Goal: Task Accomplishment & Management: Manage account settings

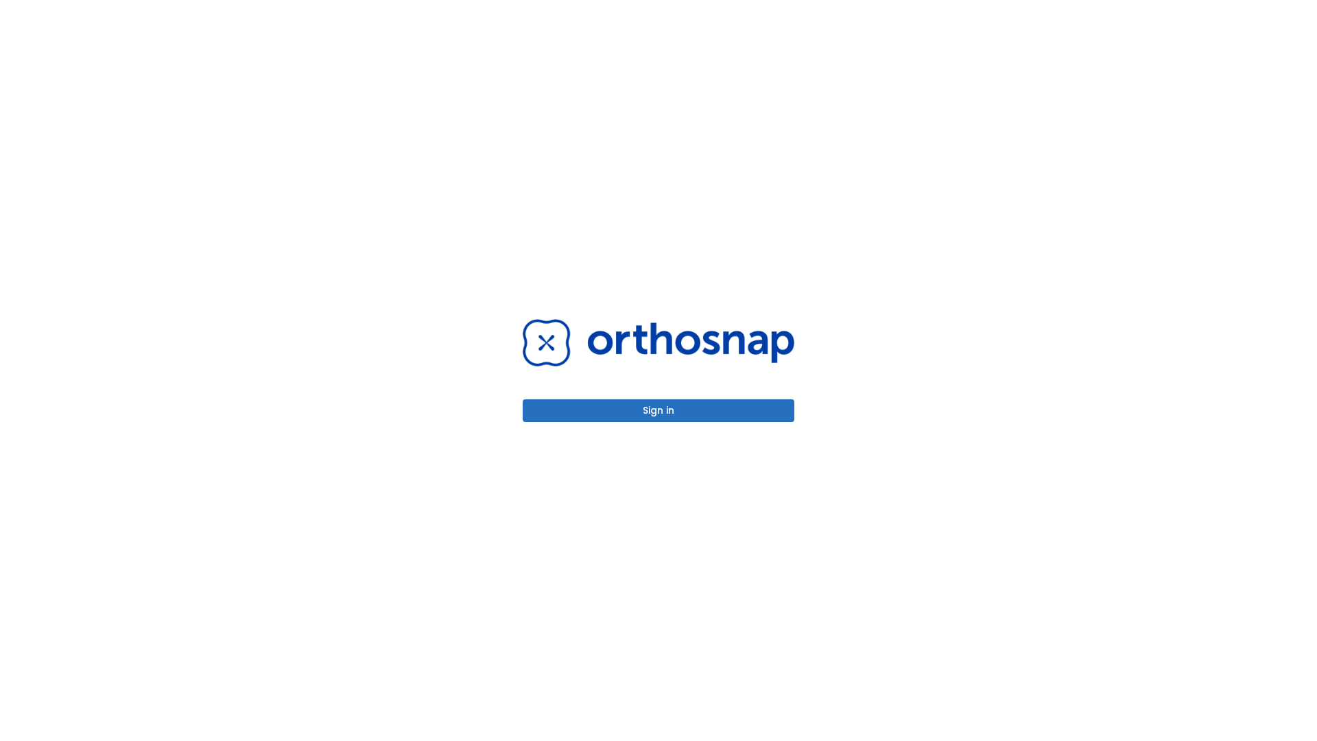
click at [659, 410] on button "Sign in" at bounding box center [659, 410] width 272 height 23
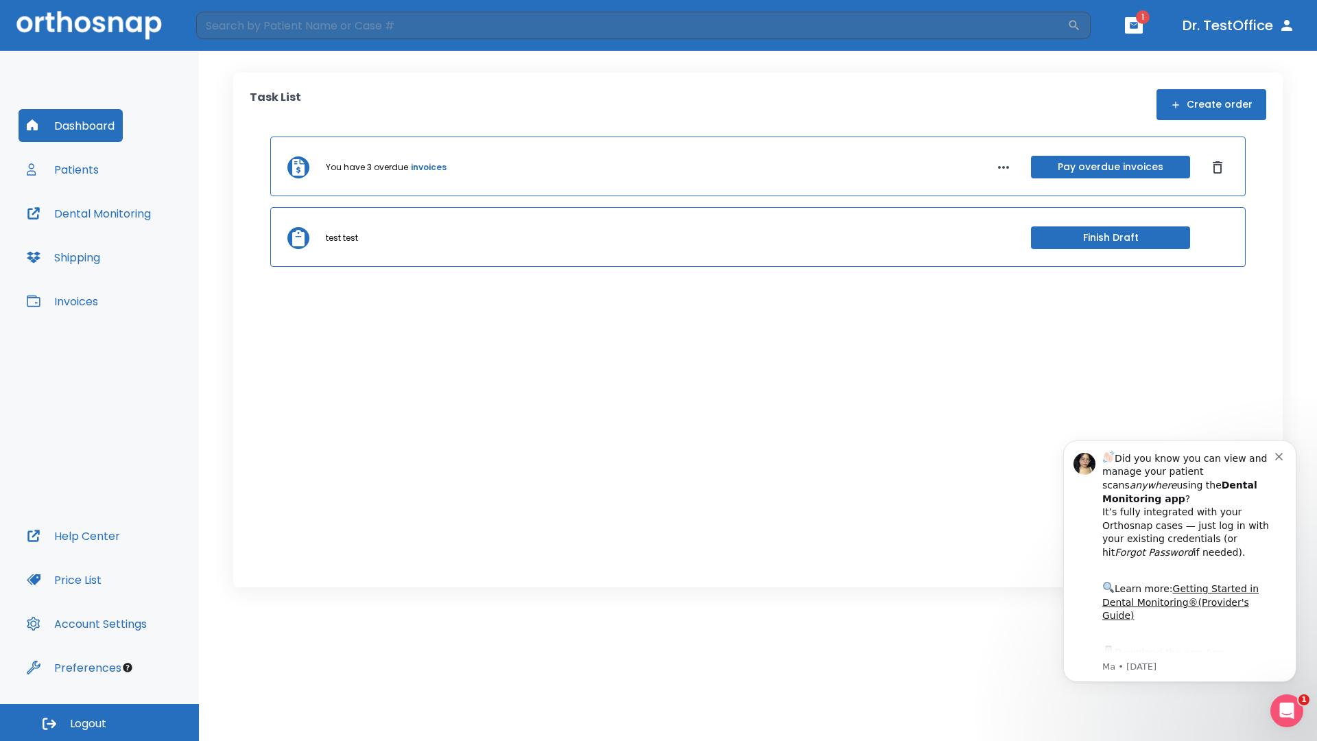
click at [99, 722] on span "Logout" at bounding box center [88, 723] width 36 height 15
